Goal: Download file/media

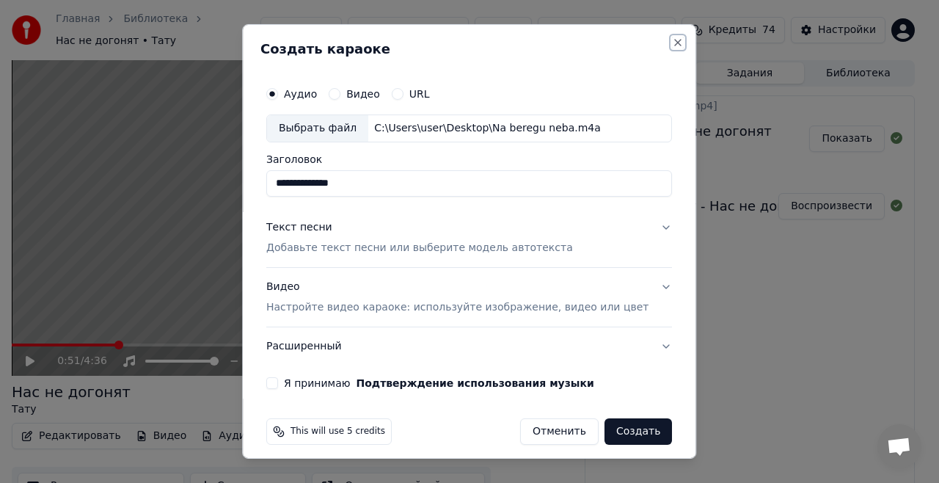
click at [673, 38] on button "Close" at bounding box center [679, 43] width 12 height 12
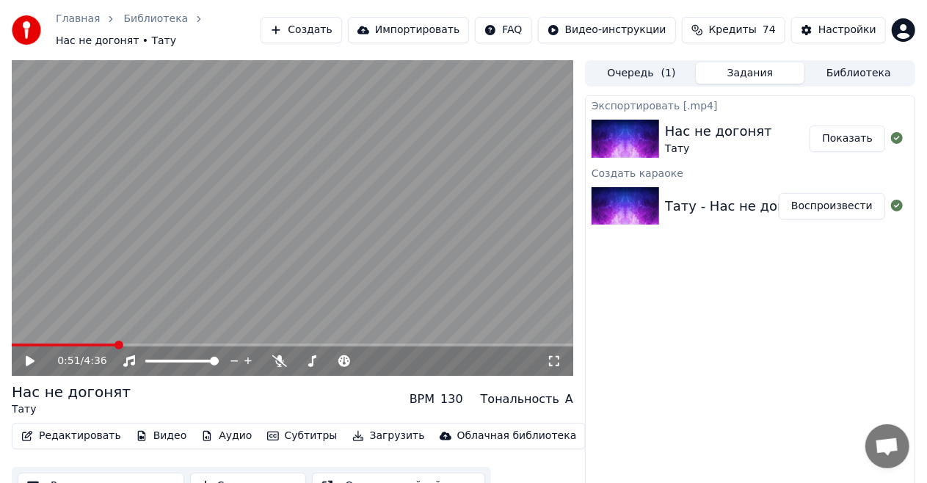
click at [113, 474] on button "Ручная синхронизация" at bounding box center [101, 485] width 167 height 26
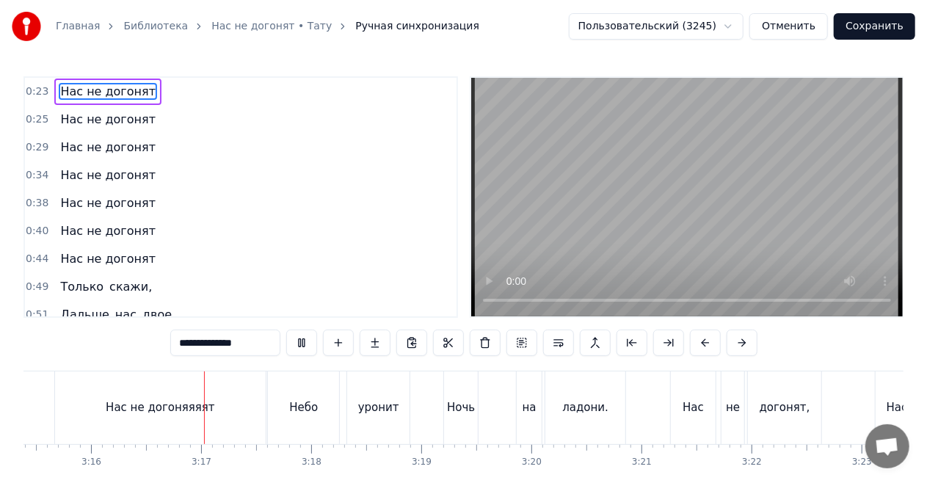
scroll to position [0, 21538]
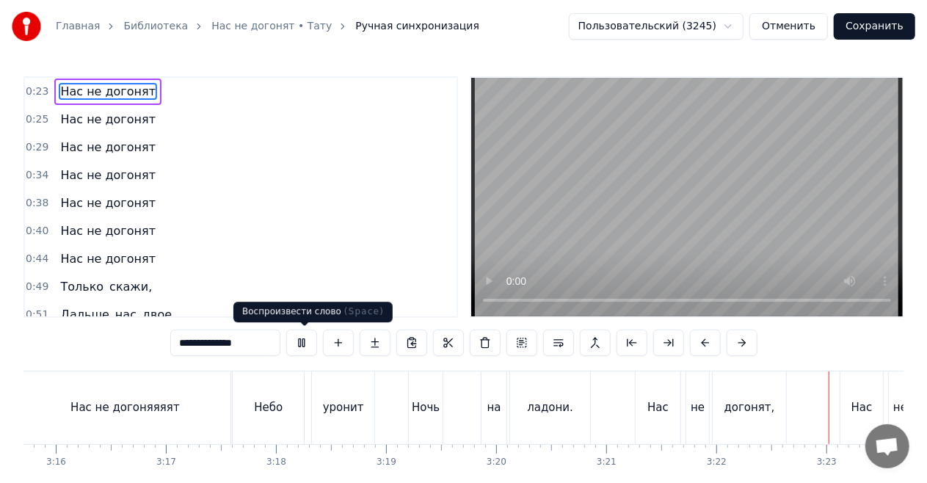
click at [299, 345] on button at bounding box center [301, 342] width 31 height 26
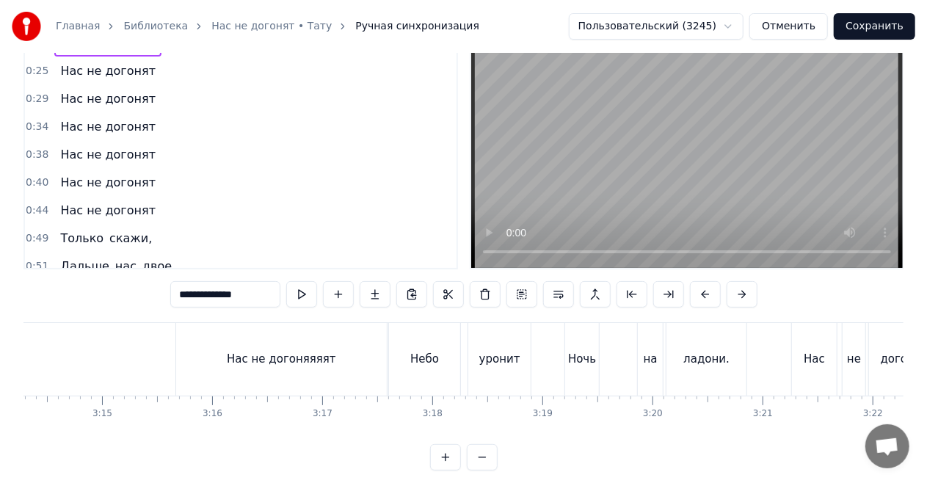
scroll to position [0, 21365]
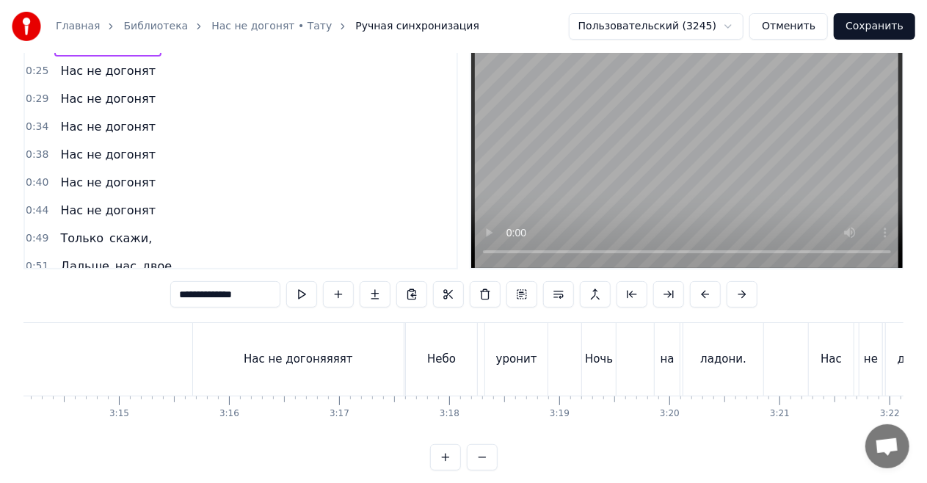
click at [296, 362] on div "Нас не догоняяяят" at bounding box center [298, 359] width 109 height 17
type input "**********"
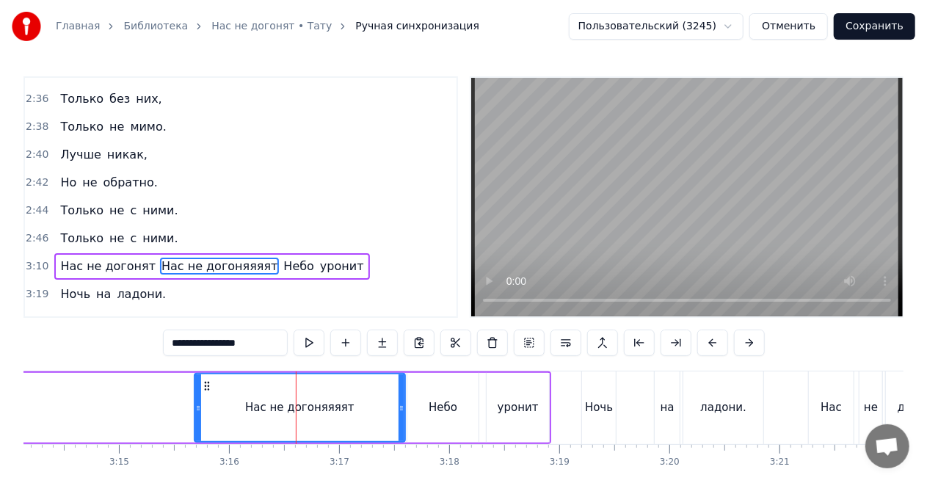
scroll to position [1236, 0]
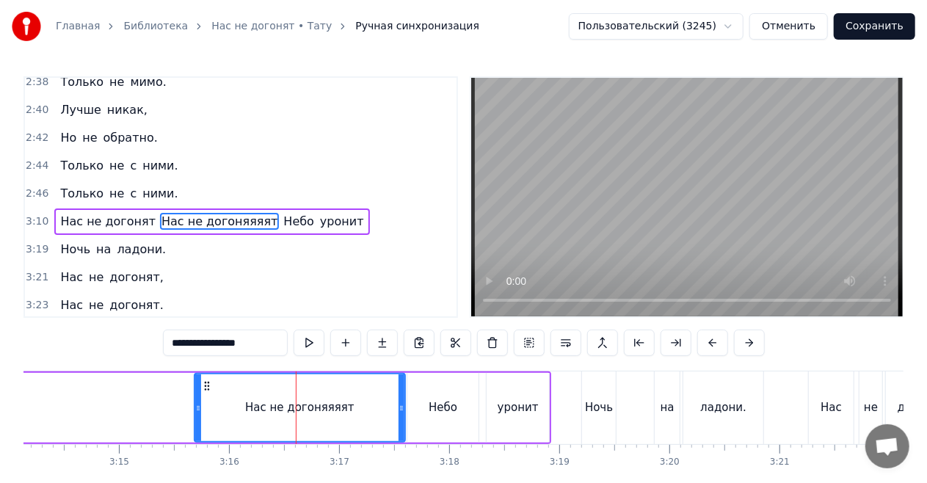
drag, startPoint x: 270, startPoint y: 345, endPoint x: 161, endPoint y: 342, distance: 108.6
click at [161, 342] on div "0:23 Нас не догонят 0:25 Нас не догонят 0:29 Нас не догонят 0:34 Нас не догонят…" at bounding box center [463, 297] width 880 height 442
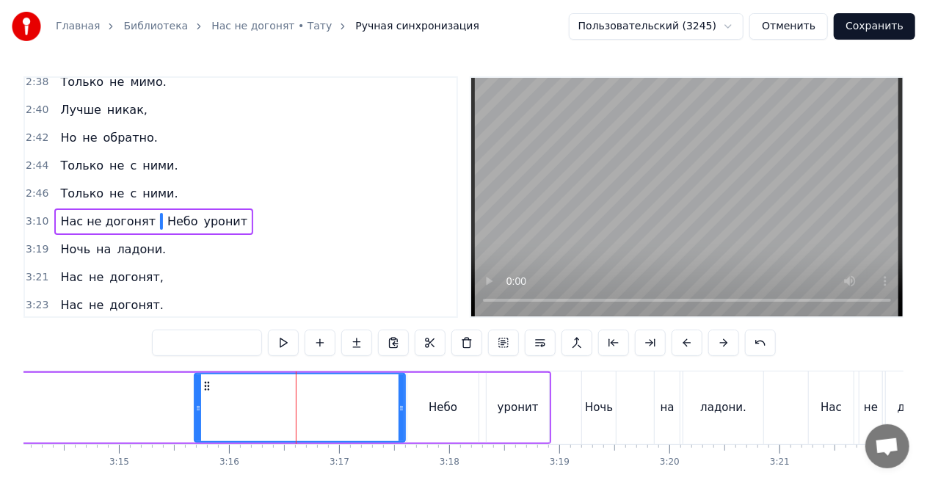
click at [147, 390] on div "Нас не догонят Небо уронит" at bounding box center [65, 407] width 971 height 73
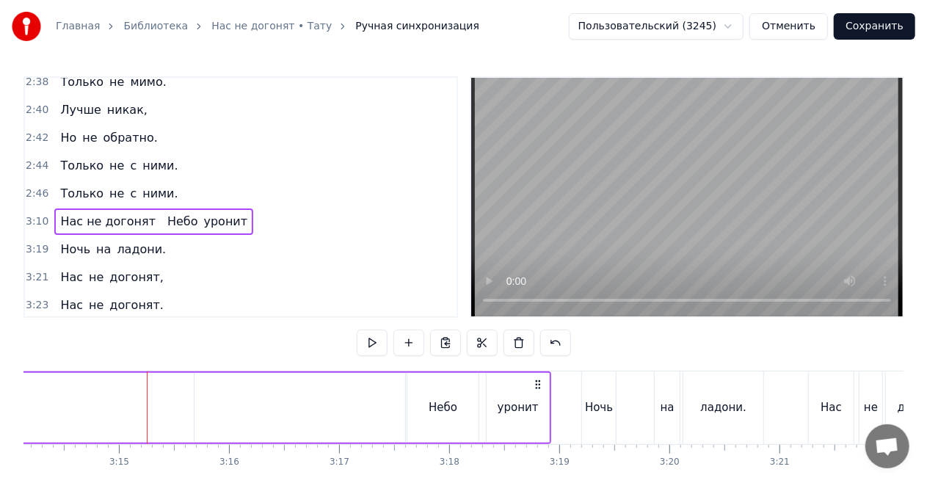
click at [160, 213] on span at bounding box center [161, 221] width 3 height 17
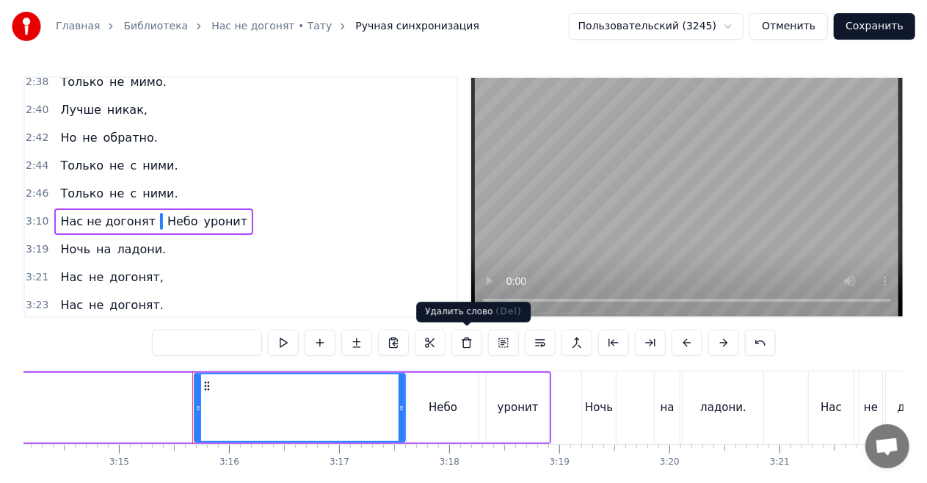
click at [461, 340] on button at bounding box center [466, 342] width 31 height 26
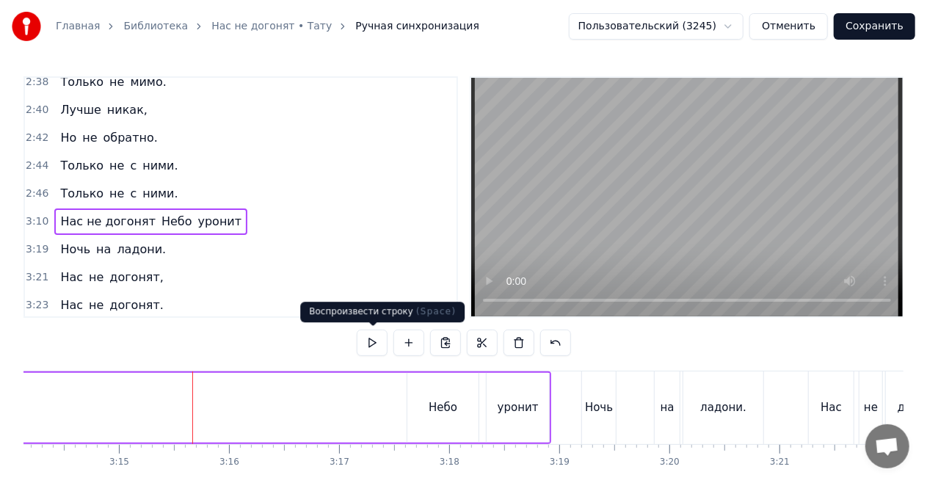
click at [376, 342] on button at bounding box center [372, 342] width 31 height 26
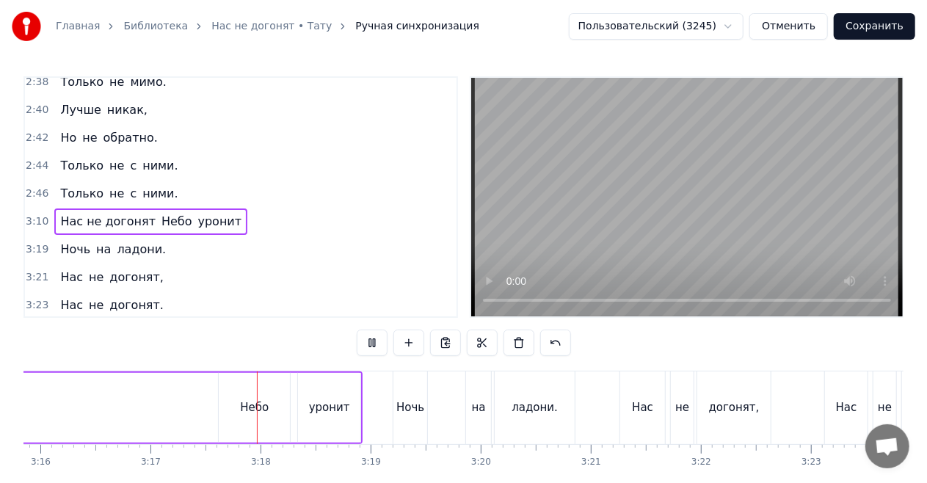
scroll to position [0, 21662]
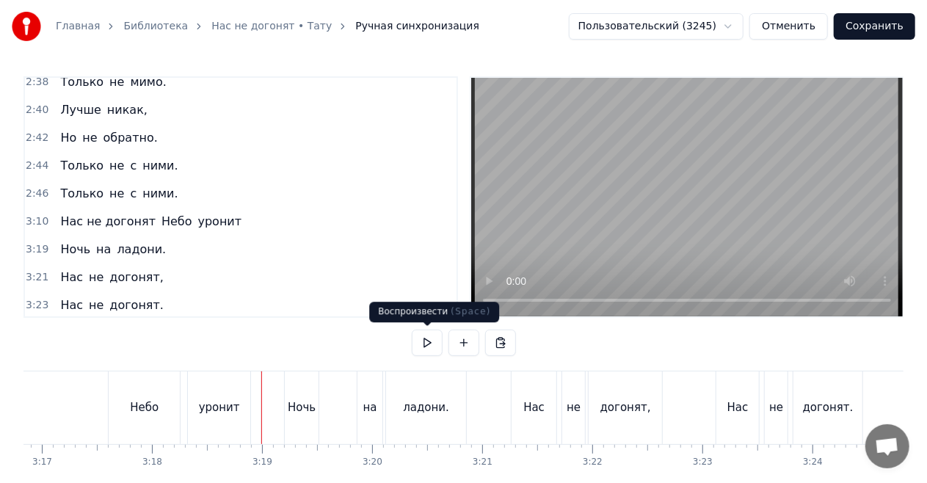
click at [418, 343] on button at bounding box center [427, 342] width 31 height 26
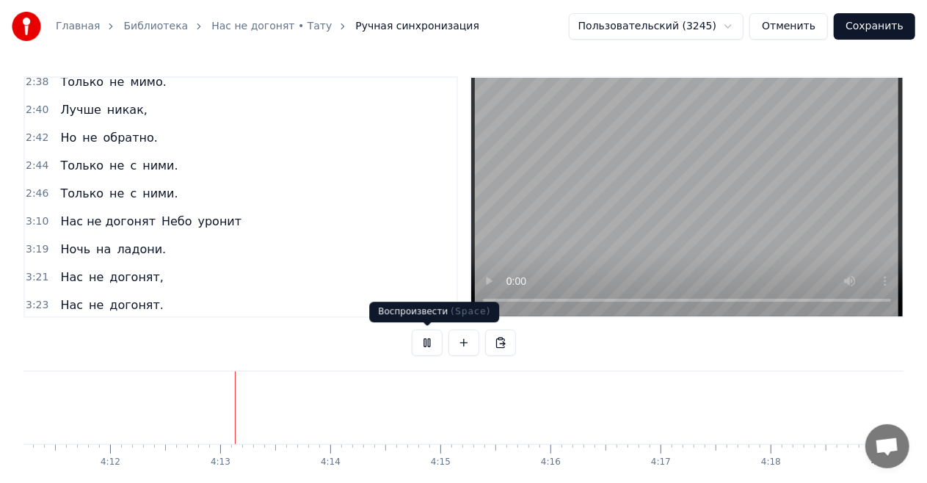
scroll to position [0, 27726]
click at [427, 337] on button at bounding box center [427, 342] width 31 height 26
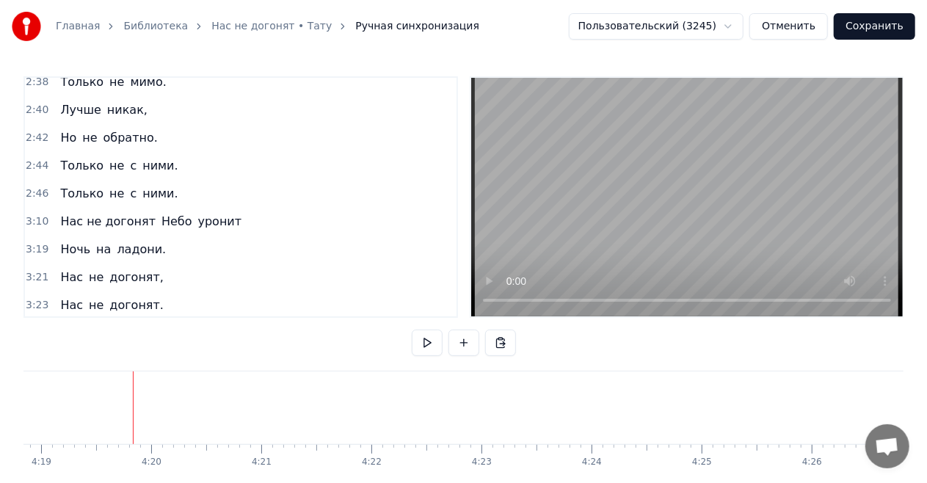
scroll to position [1486, 0]
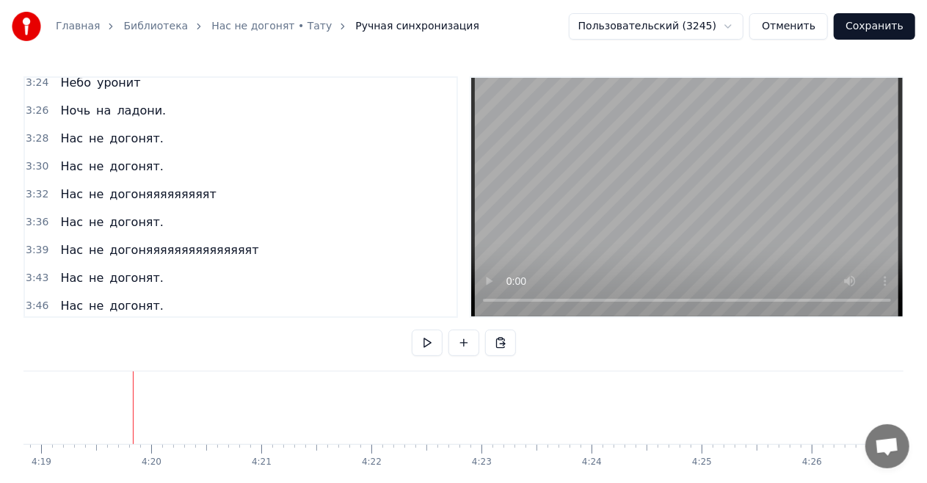
click at [136, 269] on span "догонят." at bounding box center [136, 277] width 57 height 17
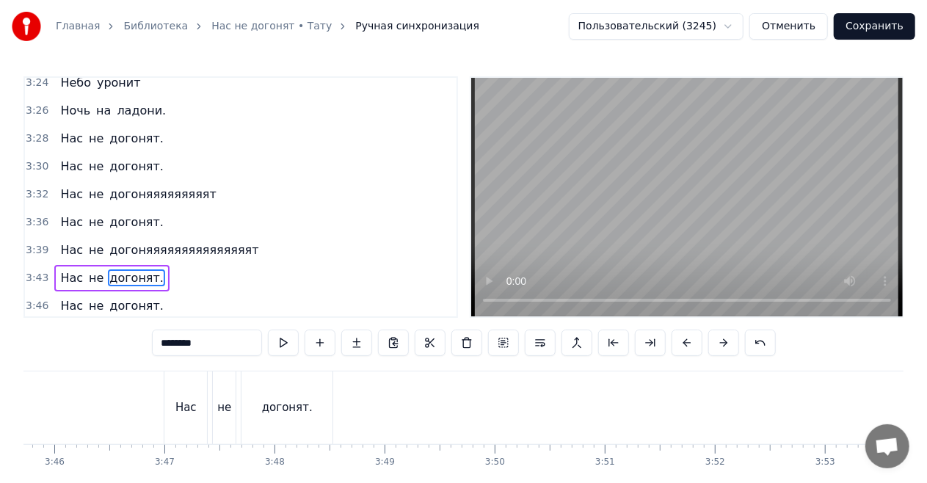
scroll to position [0, 24593]
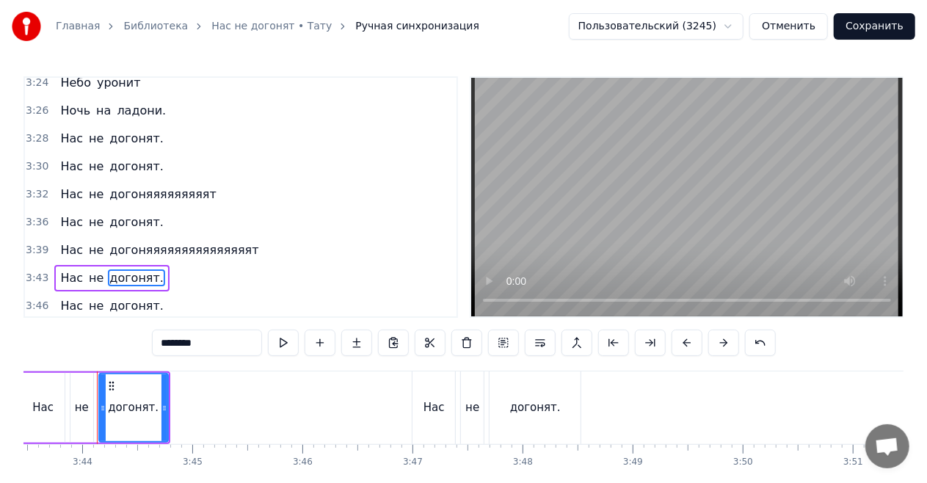
click at [218, 343] on input "********" at bounding box center [207, 342] width 110 height 26
click at [144, 297] on span "догонят." at bounding box center [136, 305] width 57 height 17
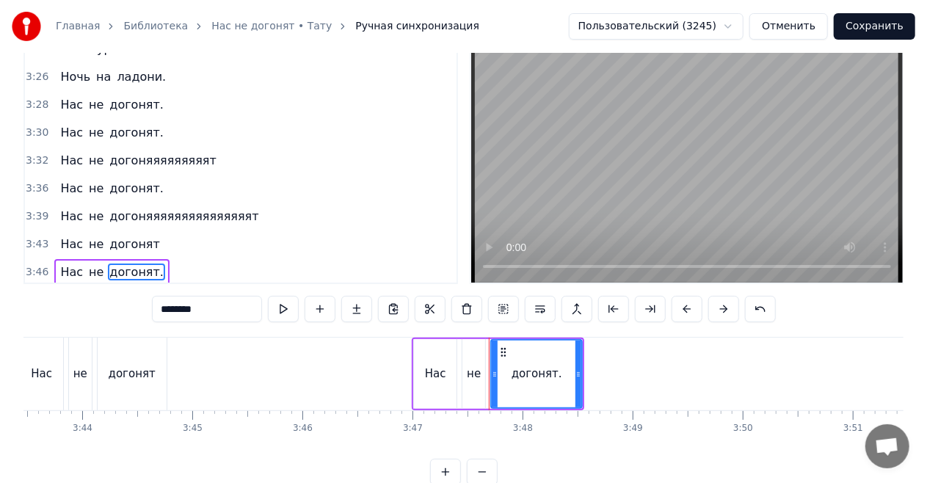
click at [216, 311] on input "********" at bounding box center [207, 309] width 110 height 26
click at [133, 291] on span "догонят." at bounding box center [136, 299] width 57 height 17
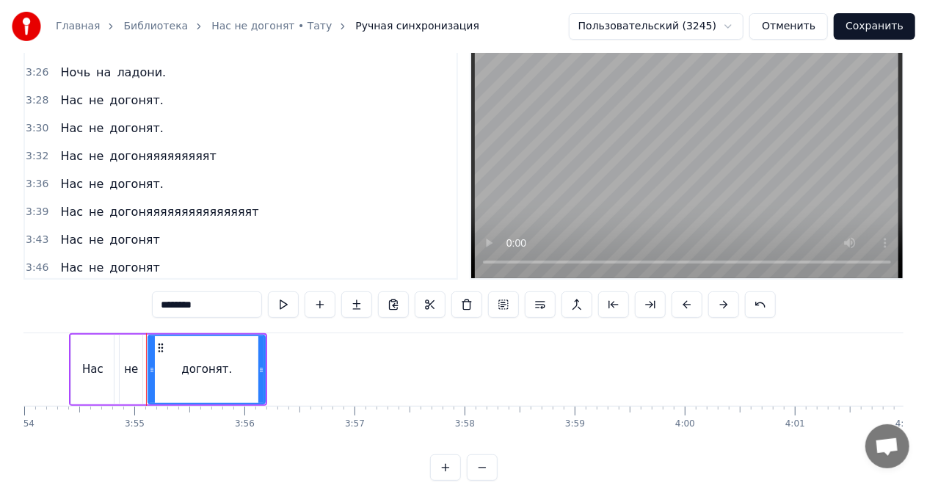
click at [223, 306] on input "********" at bounding box center [207, 304] width 110 height 26
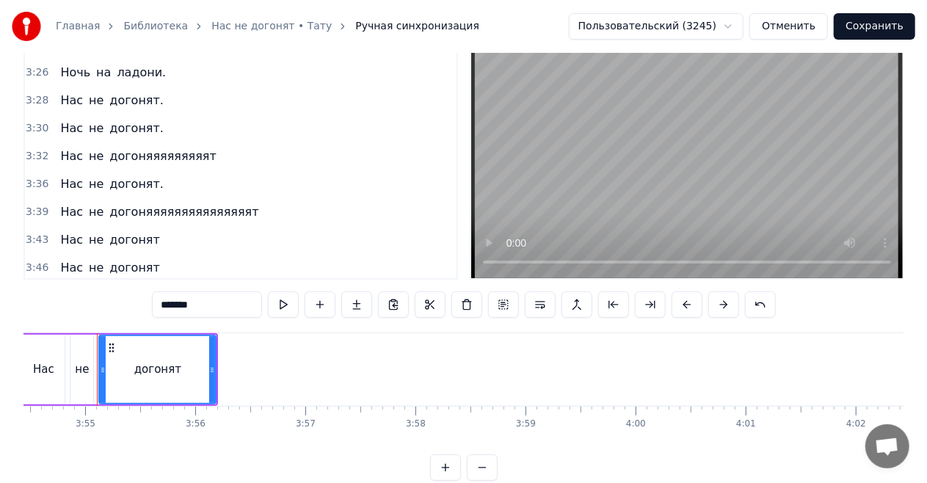
type input "*******"
click at [147, 171] on div "Нас не догонят." at bounding box center [111, 184] width 115 height 26
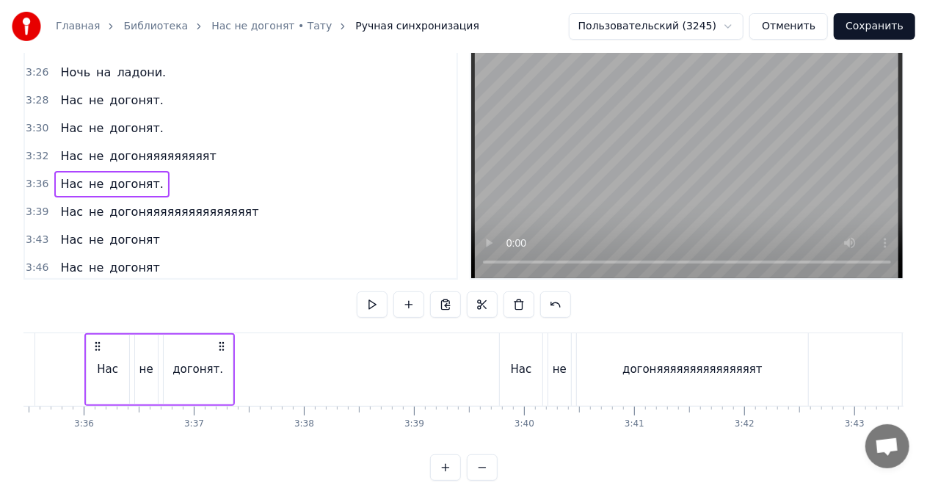
scroll to position [0, 23698]
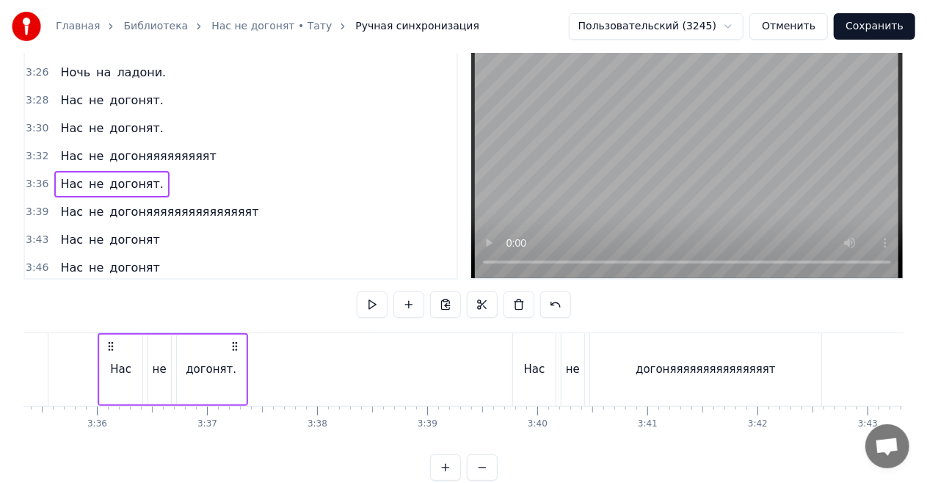
click at [141, 175] on span "догонят." at bounding box center [136, 183] width 57 height 17
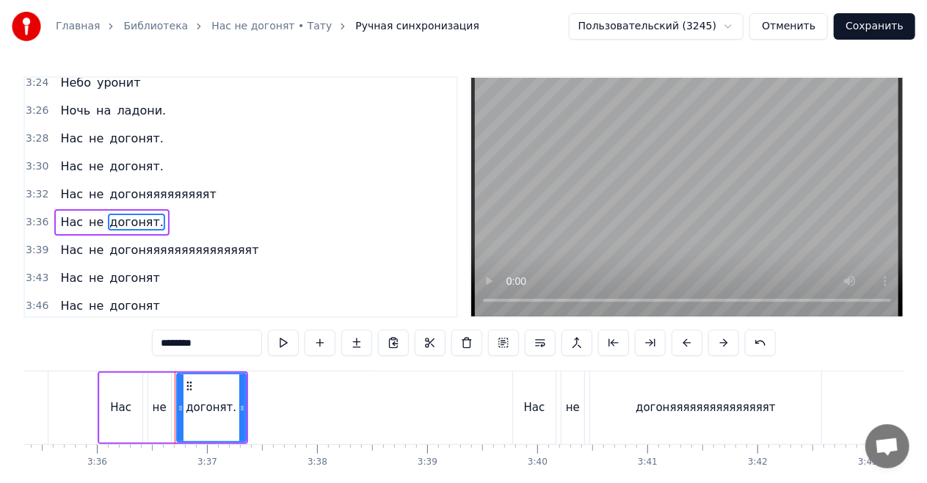
scroll to position [1483, 0]
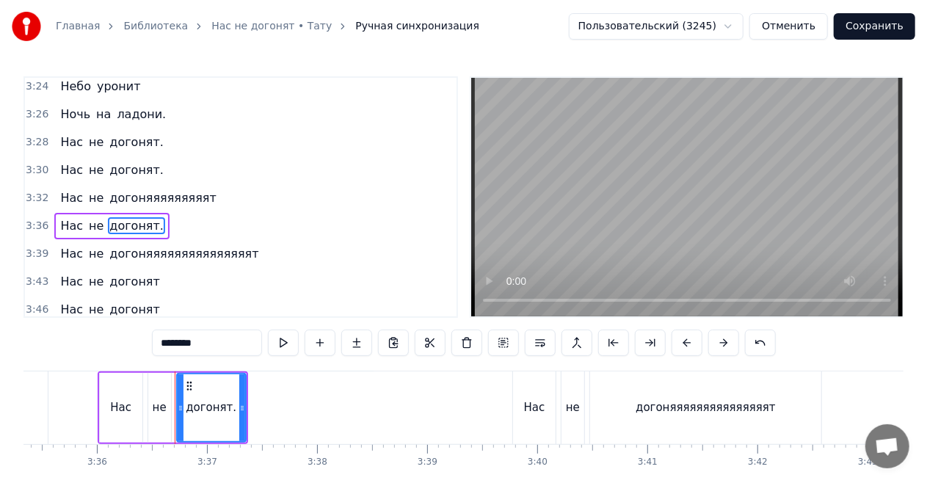
click at [230, 341] on input "********" at bounding box center [207, 342] width 110 height 26
click at [127, 161] on span "догонят." at bounding box center [136, 169] width 57 height 17
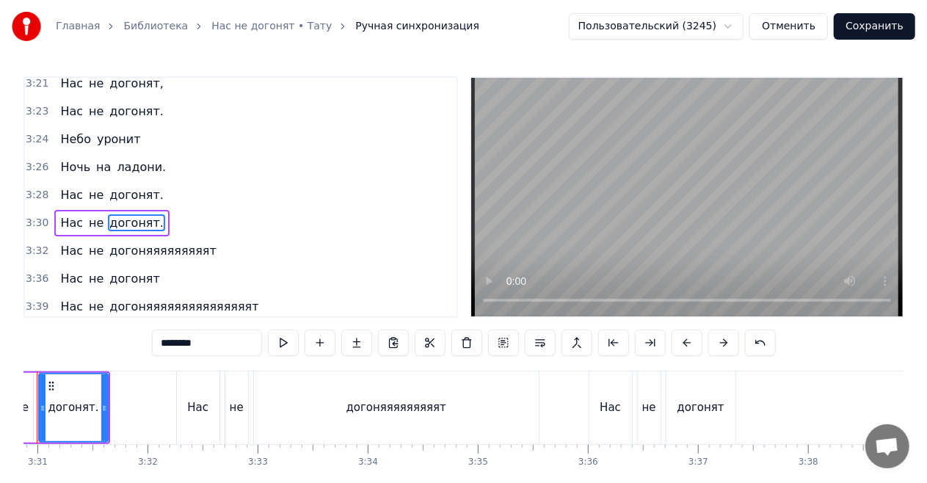
scroll to position [0, 23147]
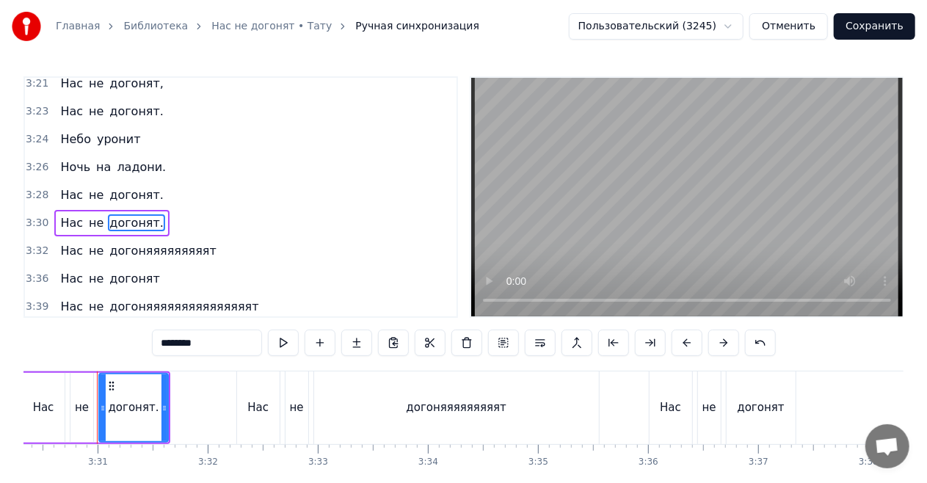
click at [212, 343] on input "********" at bounding box center [207, 342] width 110 height 26
click at [134, 158] on span "ладони." at bounding box center [141, 166] width 52 height 17
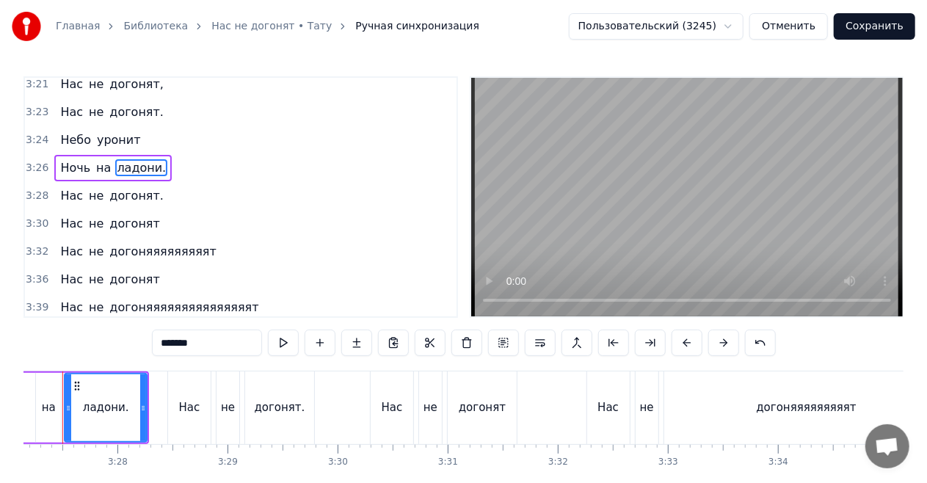
scroll to position [0, 22762]
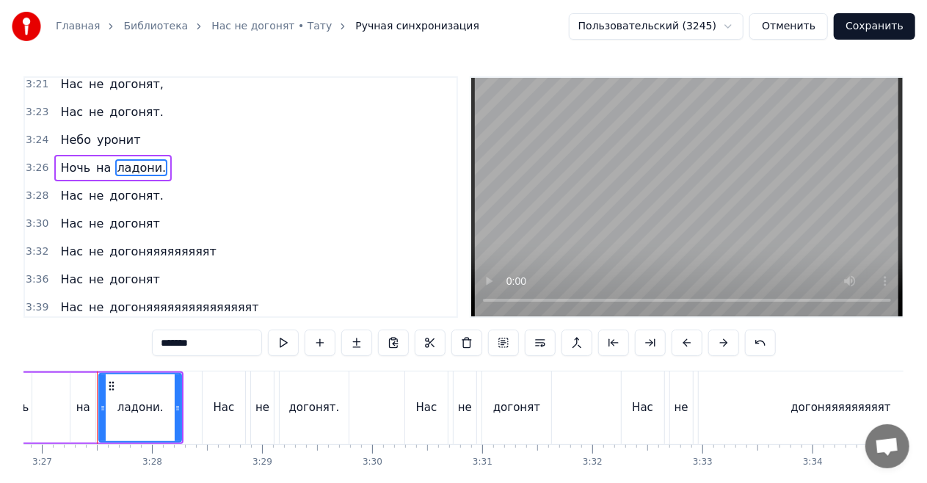
click at [225, 348] on input "*******" at bounding box center [207, 342] width 110 height 26
click at [142, 103] on span "догонят." at bounding box center [136, 111] width 57 height 17
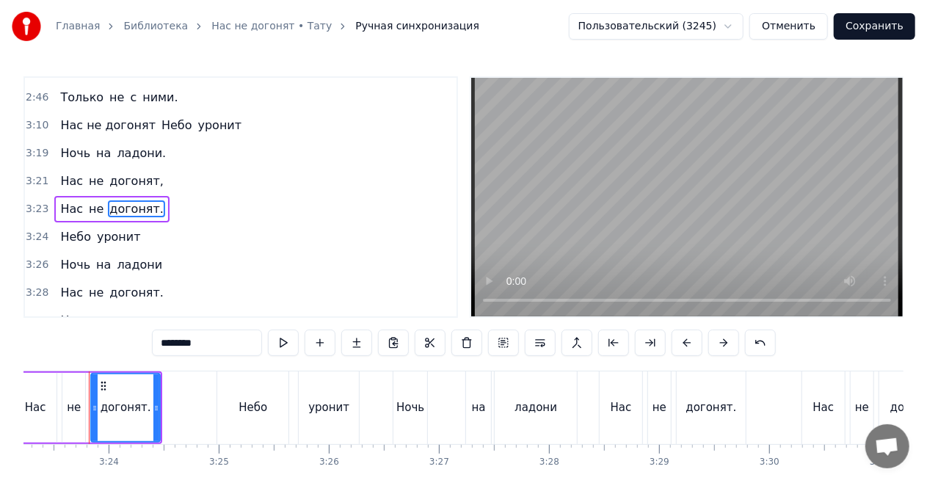
scroll to position [0, 22357]
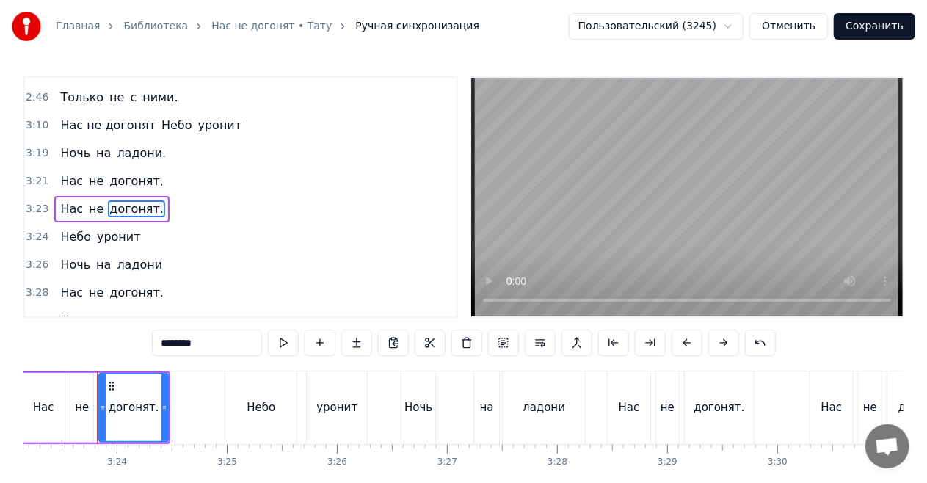
click at [222, 342] on input "********" at bounding box center [207, 342] width 110 height 26
click at [136, 284] on span "догонят." at bounding box center [136, 292] width 57 height 17
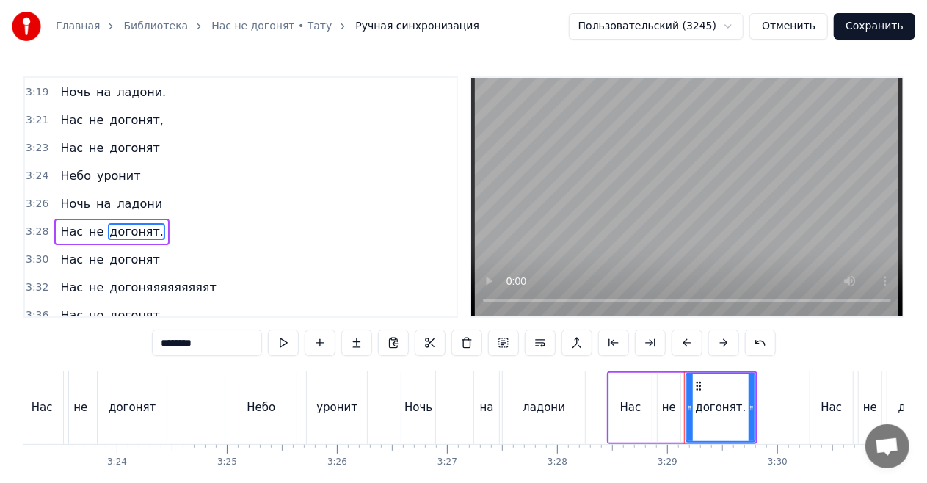
scroll to position [1401, 0]
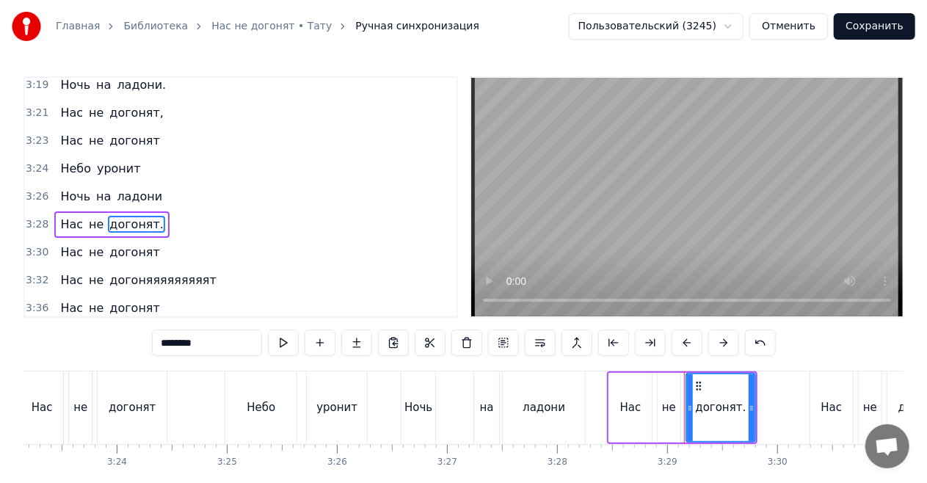
click at [217, 348] on input "********" at bounding box center [207, 342] width 110 height 26
type input "*******"
click at [235, 266] on div "3:32 Нас не догоняяяяяяяяят" at bounding box center [240, 280] width 431 height 28
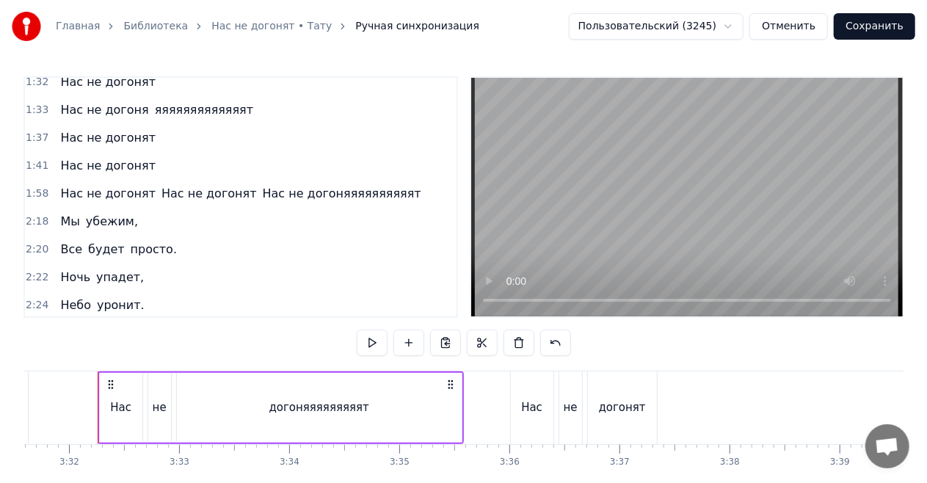
scroll to position [826, 0]
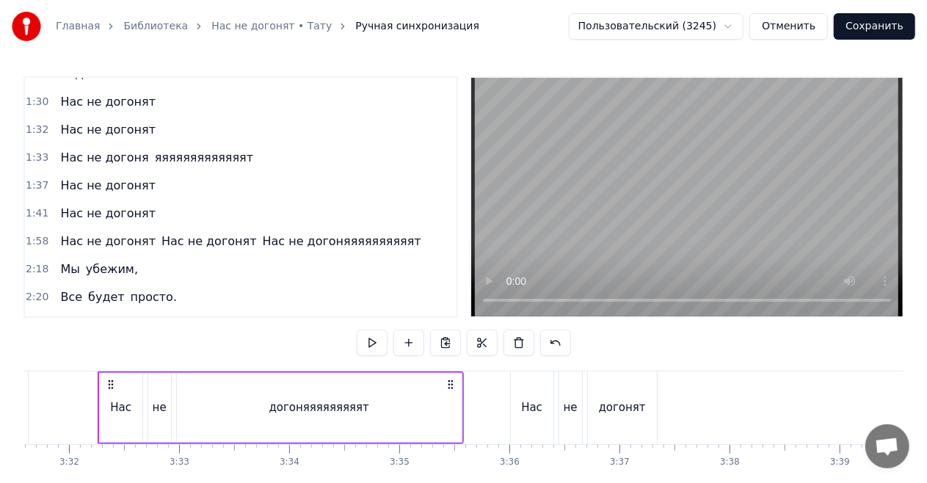
click at [123, 121] on span "Нас не догонят" at bounding box center [108, 129] width 98 height 17
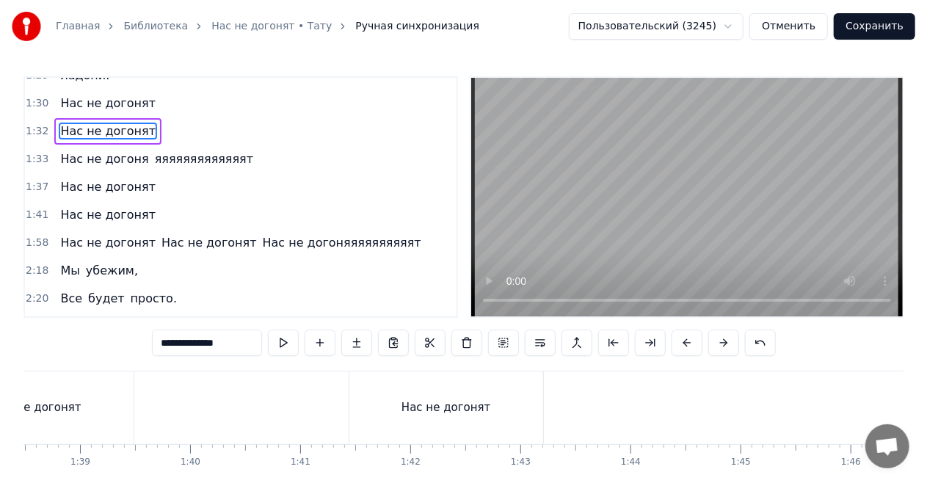
scroll to position [0, 10078]
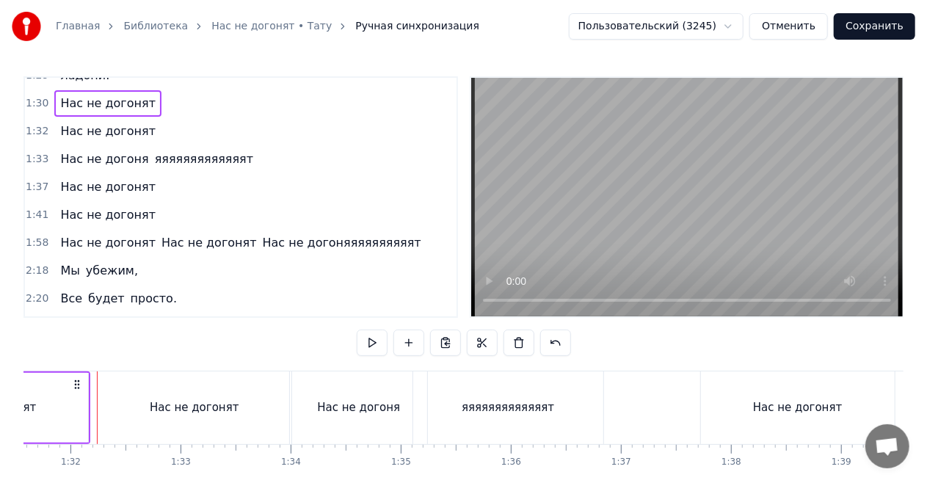
scroll to position [0, 10069]
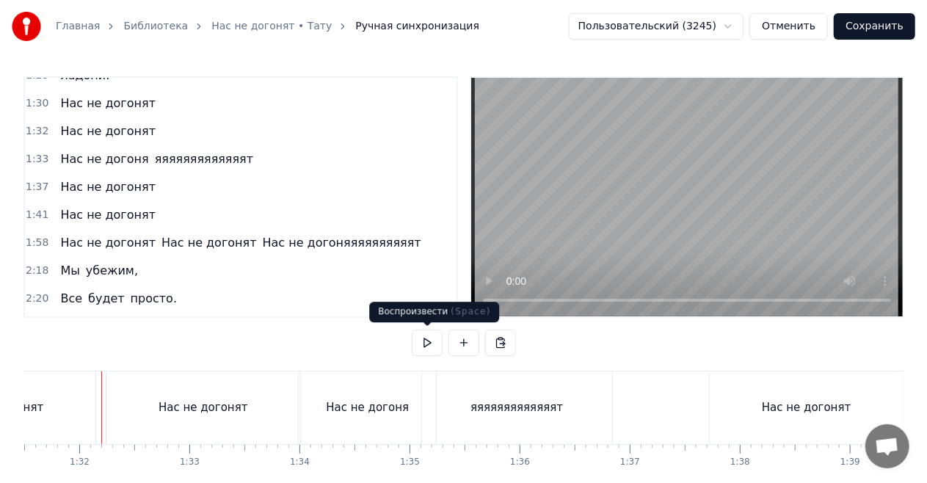
click at [426, 349] on button at bounding box center [427, 342] width 31 height 26
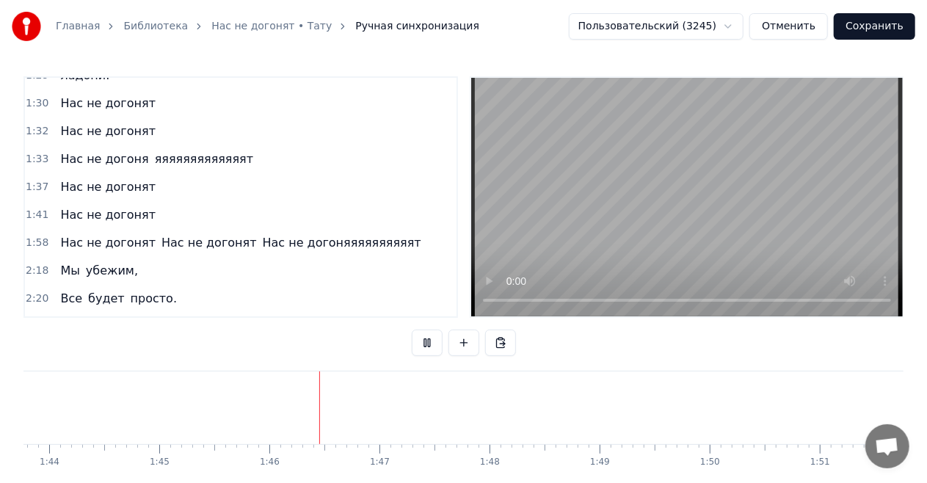
scroll to position [0, 11588]
click at [426, 349] on button at bounding box center [427, 342] width 31 height 26
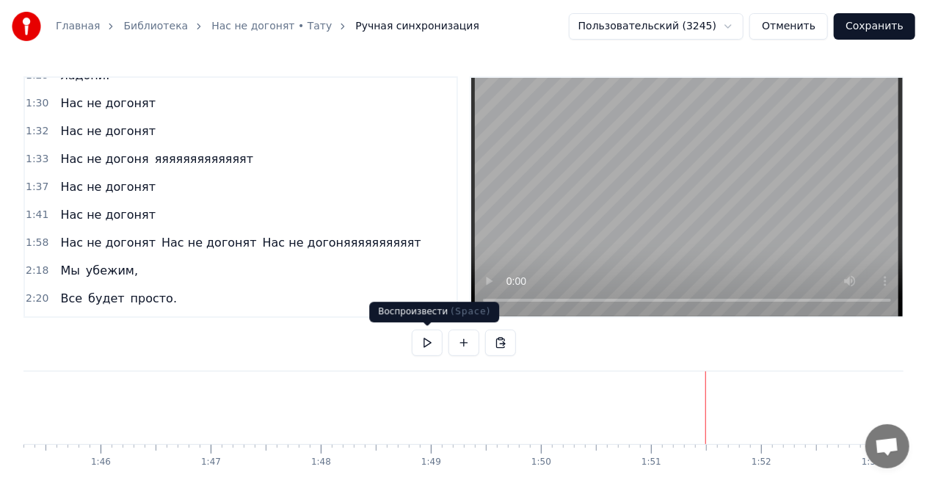
click at [426, 346] on button at bounding box center [427, 342] width 31 height 26
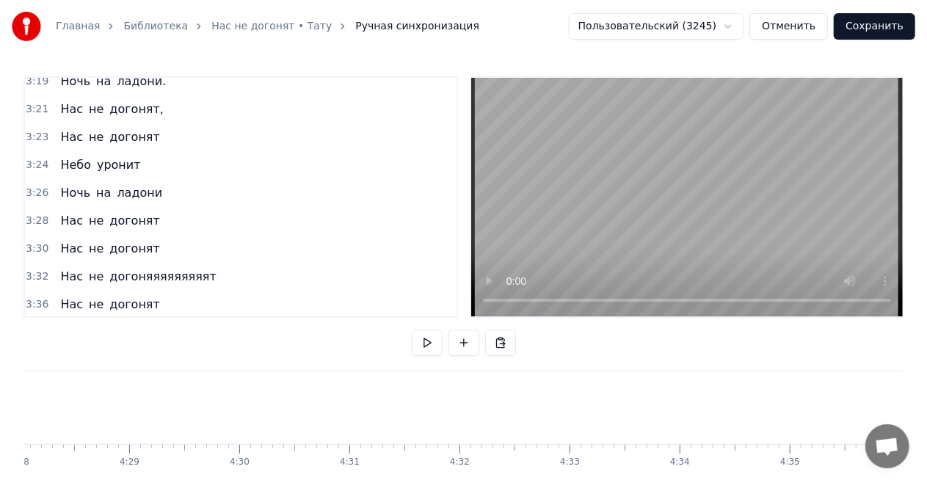
scroll to position [1486, 0]
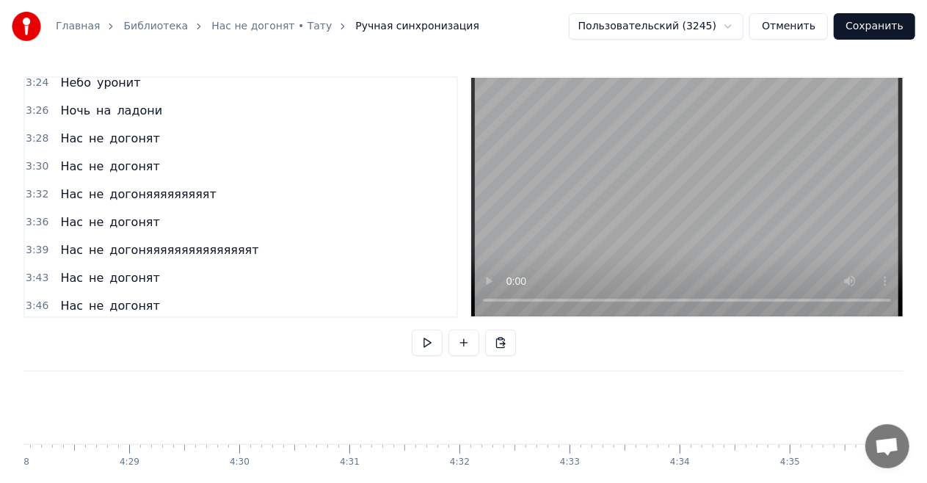
click at [887, 29] on button "Сохранить" at bounding box center [873, 26] width 81 height 26
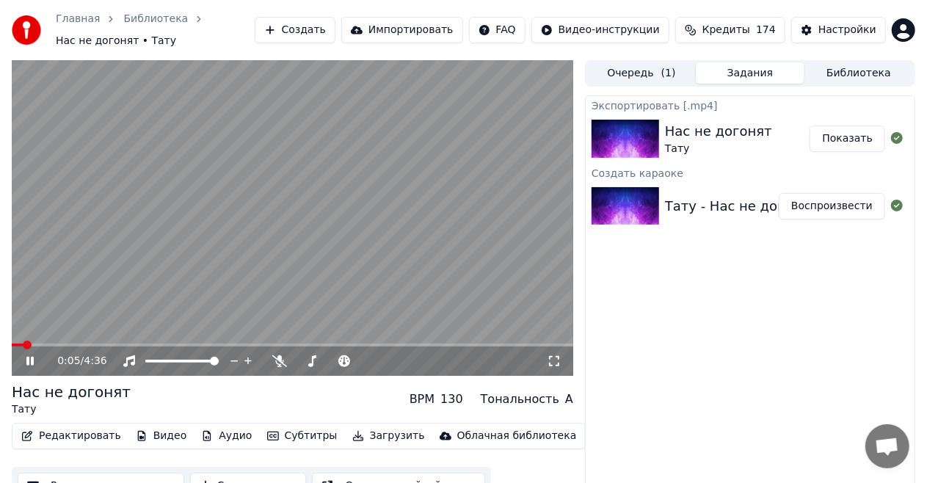
click at [248, 343] on span at bounding box center [292, 344] width 561 height 3
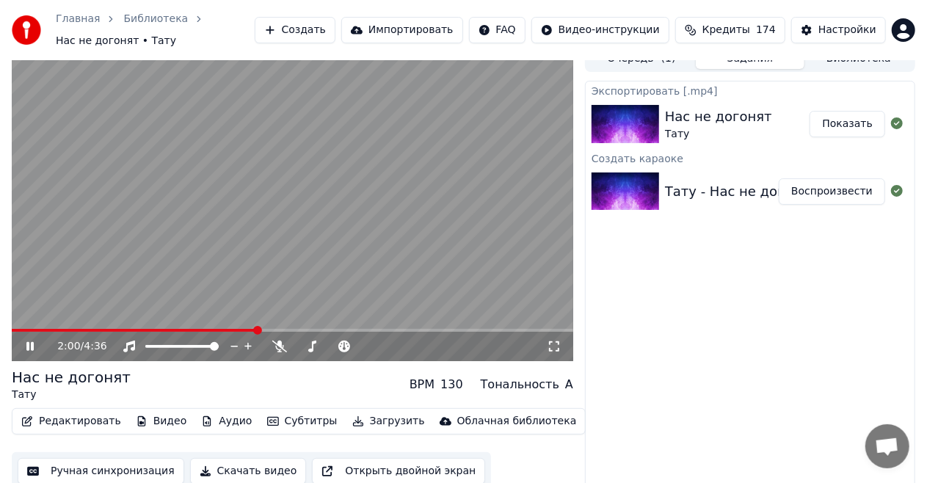
scroll to position [15, 0]
click at [382, 194] on video at bounding box center [292, 202] width 561 height 315
click at [261, 465] on button "Скачать видео" at bounding box center [248, 470] width 117 height 26
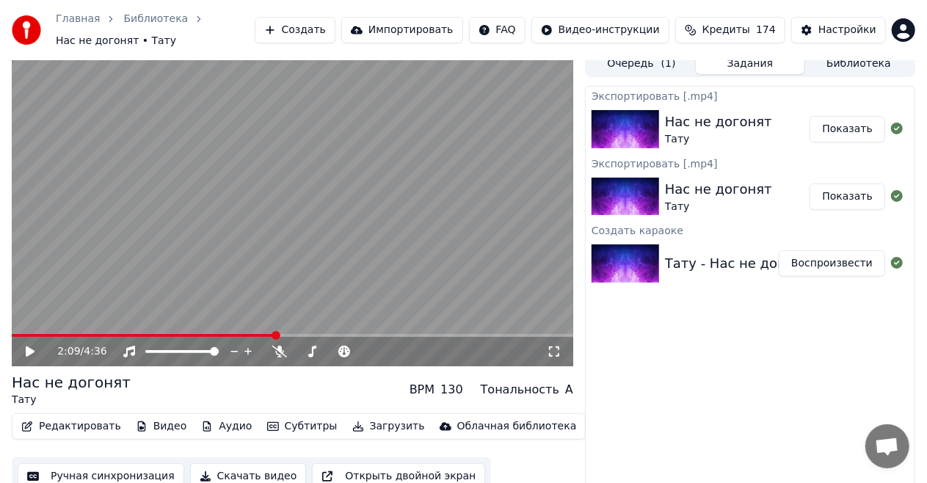
scroll to position [0, 0]
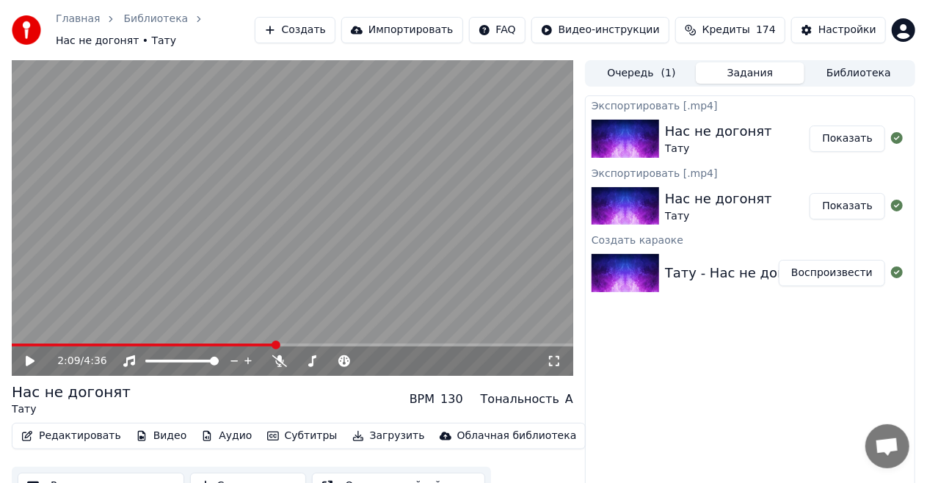
click at [663, 66] on span "( 1 )" at bounding box center [668, 73] width 15 height 15
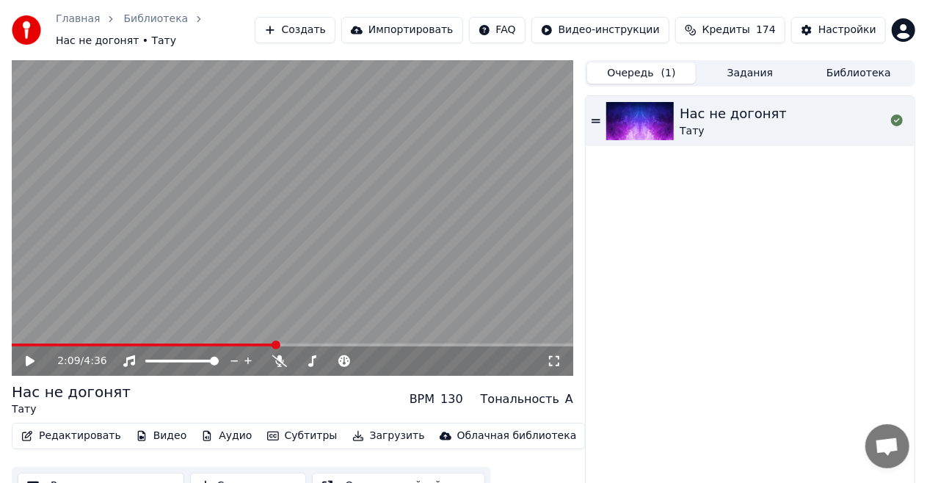
click at [732, 63] on button "Задания" at bounding box center [750, 72] width 109 height 21
